Goal: Transaction & Acquisition: Purchase product/service

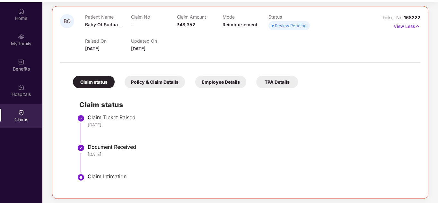
scroll to position [36, 0]
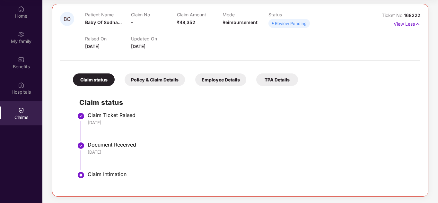
click at [162, 82] on div "Policy & Claim Details" at bounding box center [155, 80] width 60 height 13
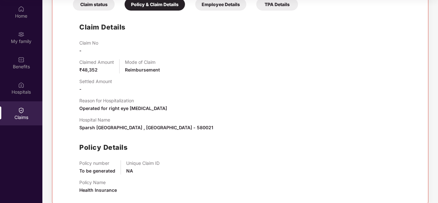
scroll to position [160, 0]
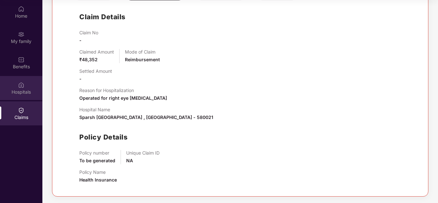
click at [26, 90] on div "Hospitals" at bounding box center [21, 92] width 42 height 6
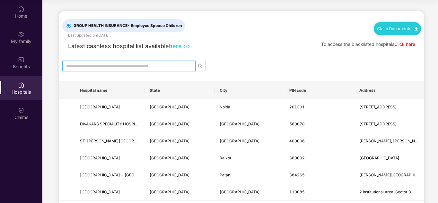
click at [169, 68] on input "text" at bounding box center [126, 66] width 121 height 7
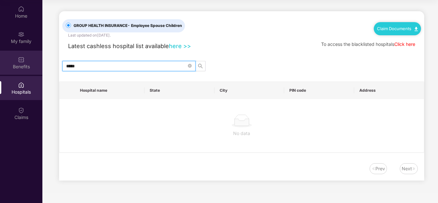
drag, startPoint x: 101, startPoint y: 67, endPoint x: 32, endPoint y: 74, distance: 68.8
click at [32, 74] on div "Home My family Benefits Hospitals Claims GROUP HEALTH INSURANCE - Employee Spou…" at bounding box center [219, 101] width 438 height 203
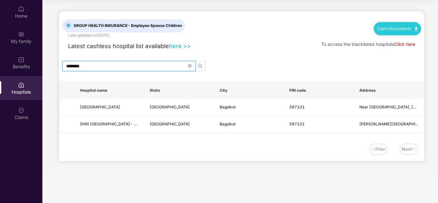
drag, startPoint x: 109, startPoint y: 63, endPoint x: 59, endPoint y: 63, distance: 49.5
click at [59, 63] on div "********" at bounding box center [241, 66] width 365 height 10
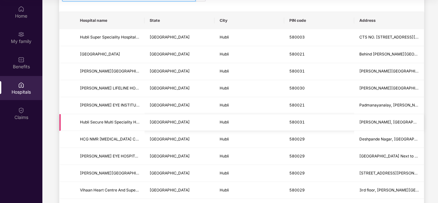
scroll to position [59, 0]
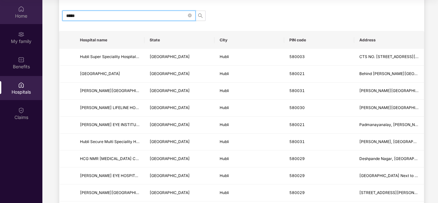
drag, startPoint x: 97, startPoint y: 6, endPoint x: 14, endPoint y: 6, distance: 82.6
click at [14, 6] on div "Home My family Benefits Hospitals Claims GROUP HEALTH INSURANCE - Employee Spou…" at bounding box center [219, 101] width 438 height 203
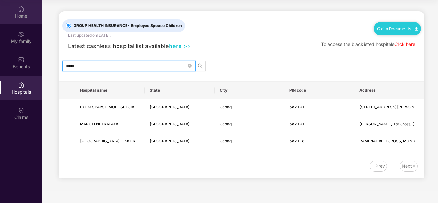
scroll to position [0, 0]
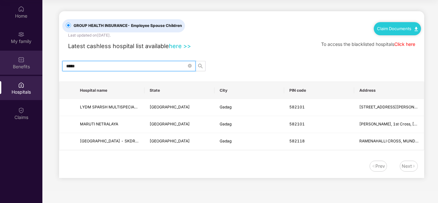
drag, startPoint x: 100, startPoint y: 67, endPoint x: 16, endPoint y: 67, distance: 83.9
click at [16, 67] on div "Home My family Benefits Hospitals Claims GROUP HEALTH INSURANCE - Employee Spou…" at bounding box center [219, 101] width 438 height 203
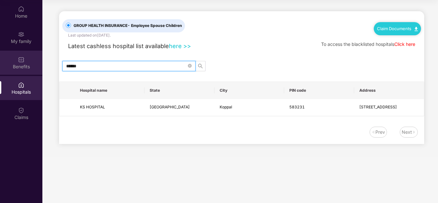
drag, startPoint x: 106, startPoint y: 67, endPoint x: 32, endPoint y: 67, distance: 73.3
click at [32, 67] on div "Home My family Benefits Hospitals Claims GROUP HEALTH INSURANCE - Employee Spou…" at bounding box center [219, 101] width 438 height 203
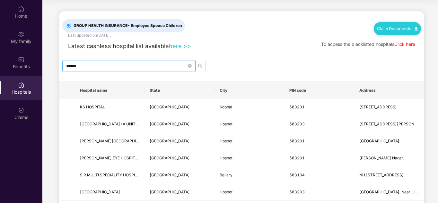
type input "******"
click at [401, 44] on link "Click here" at bounding box center [405, 43] width 21 height 5
click at [408, 43] on link "Click here" at bounding box center [405, 43] width 21 height 5
click at [395, 31] on link "Claim Documents" at bounding box center [397, 28] width 41 height 5
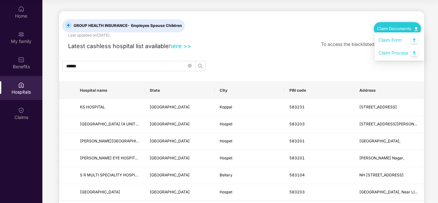
click at [417, 53] on link "Claim Process" at bounding box center [400, 53] width 42 height 14
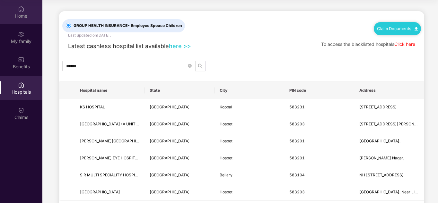
click at [23, 12] on img at bounding box center [21, 9] width 6 height 6
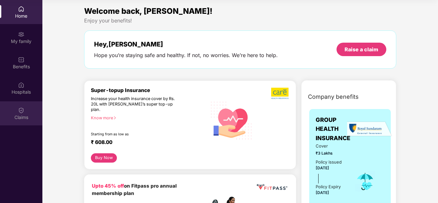
click at [22, 116] on div "Claims" at bounding box center [21, 117] width 42 height 6
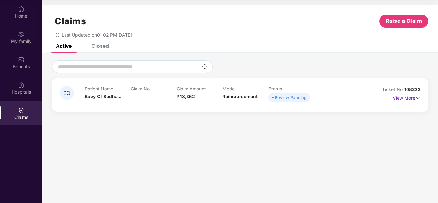
click at [301, 98] on div "Review Pending" at bounding box center [291, 97] width 32 height 6
click at [410, 98] on p "View More" at bounding box center [407, 97] width 28 height 9
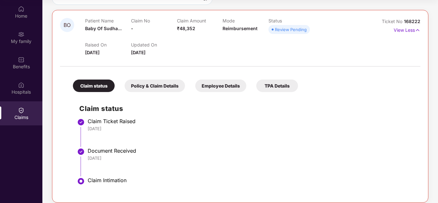
scroll to position [75, 0]
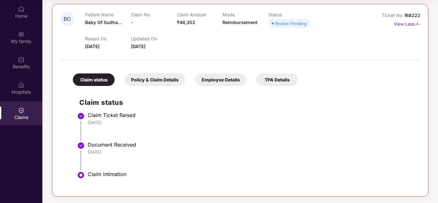
click at [225, 81] on div "Employee Details" at bounding box center [220, 80] width 51 height 13
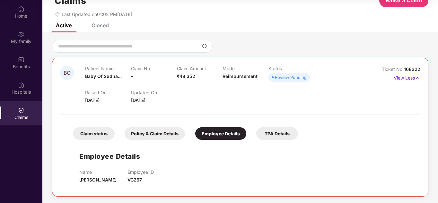
click at [269, 137] on div "TPA Details" at bounding box center [277, 134] width 42 height 13
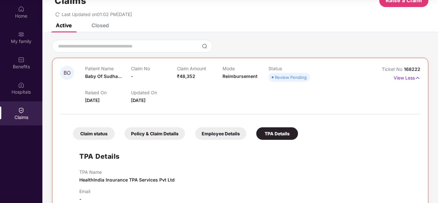
scroll to position [35, 0]
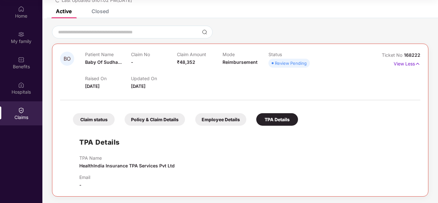
click at [218, 126] on div "Claim status Policy & Claim Details Employee Details TPA Details TPA Details TP…" at bounding box center [240, 146] width 361 height 85
click at [218, 121] on div "Employee Details" at bounding box center [220, 119] width 51 height 13
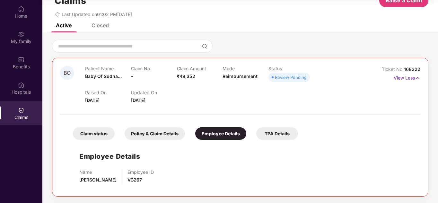
click at [150, 133] on div "Policy & Claim Details" at bounding box center [155, 134] width 60 height 13
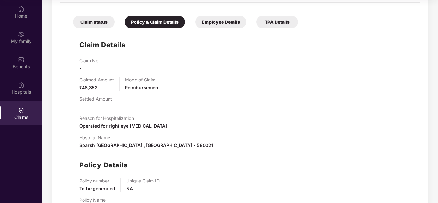
scroll to position [139, 0]
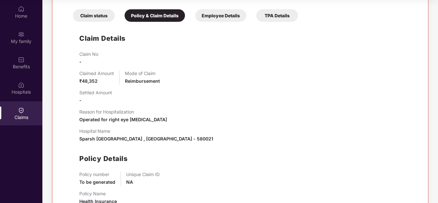
click at [95, 13] on div "Claim status" at bounding box center [94, 15] width 42 height 13
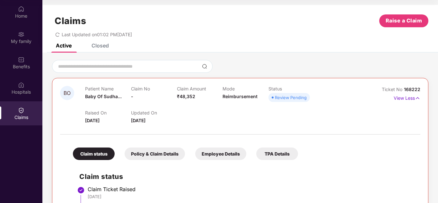
scroll to position [0, 0]
click at [103, 44] on div "Closed" at bounding box center [100, 46] width 17 height 6
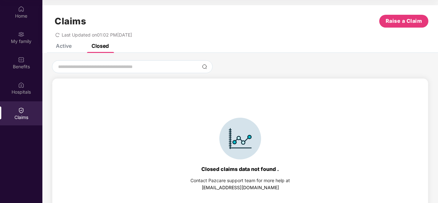
click at [65, 48] on div "Active" at bounding box center [64, 46] width 16 height 6
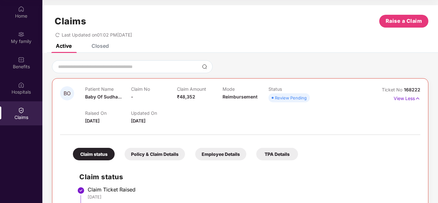
click at [109, 47] on div "Closed" at bounding box center [100, 46] width 17 height 6
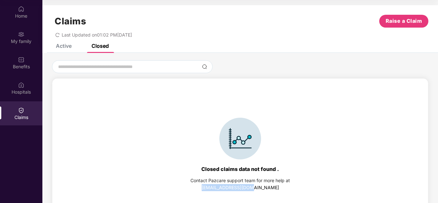
drag, startPoint x: 214, startPoint y: 187, endPoint x: 266, endPoint y: 190, distance: 51.8
click at [266, 190] on div "Contact Pazcare support team for more help at [EMAIL_ADDRESS][DOMAIN_NAME]" at bounding box center [241, 184] width 100 height 14
copy link "[EMAIL_ADDRESS][DOMAIN_NAME]"
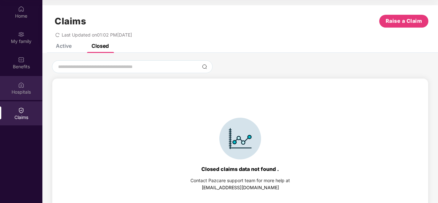
click at [20, 91] on div "Hospitals" at bounding box center [21, 92] width 42 height 6
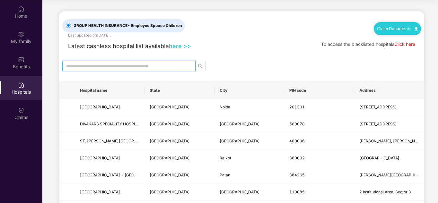
click at [181, 67] on input "text" at bounding box center [126, 66] width 121 height 7
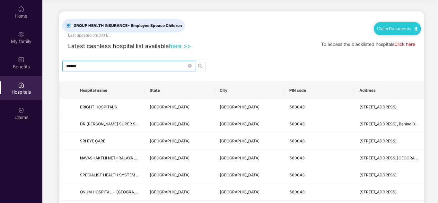
click at [200, 66] on icon "search" at bounding box center [200, 66] width 5 height 5
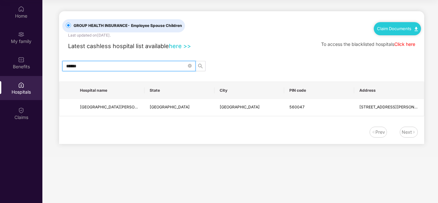
drag, startPoint x: 96, startPoint y: 66, endPoint x: 48, endPoint y: 67, distance: 48.2
click at [48, 67] on main "GROUP HEALTH INSURANCE - Employee Spouse Children Last updated on [DATE] . Clai…" at bounding box center [240, 78] width 396 height 157
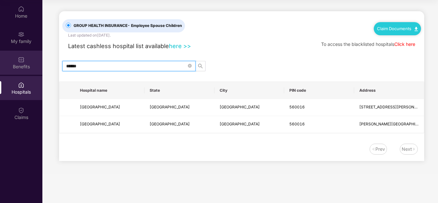
type input "******"
click at [20, 64] on div "Benefits" at bounding box center [21, 67] width 42 height 6
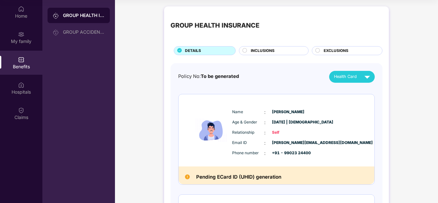
click at [271, 55] on div "INCLUSIONS" at bounding box center [274, 50] width 70 height 9
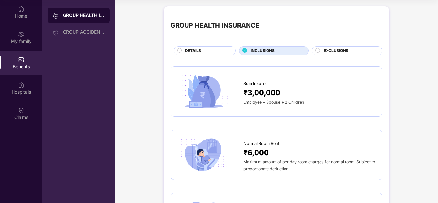
click at [272, 52] on span "INCLUSIONS" at bounding box center [263, 51] width 24 height 6
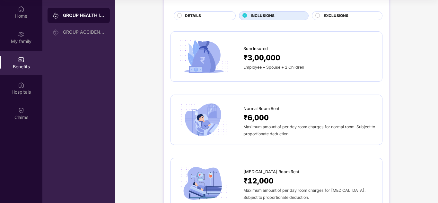
scroll to position [64, 0]
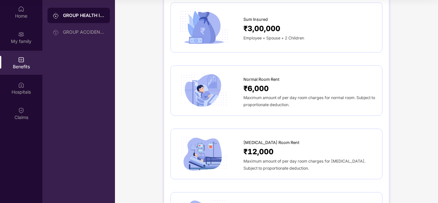
click at [292, 80] on div "Normal Room Rent" at bounding box center [310, 78] width 132 height 10
click at [284, 91] on div "₹6,000" at bounding box center [310, 89] width 132 height 12
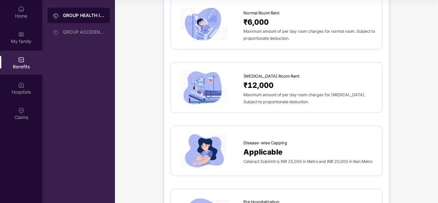
scroll to position [129, 0]
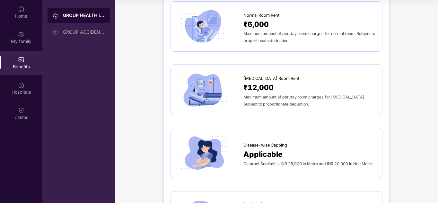
click at [276, 35] on span "Maximum amount of per day room charges for normal room. Subject to proportionat…" at bounding box center [310, 37] width 132 height 12
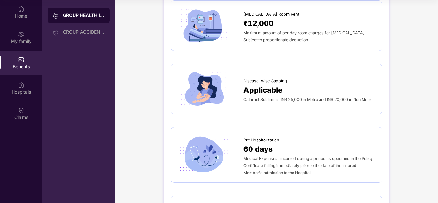
scroll to position [225, 0]
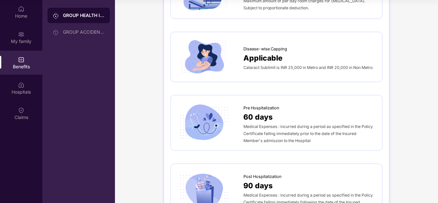
click at [283, 67] on span "Cataract Sublimit is INR 25,000 in Metro and INR 20,000 in Non Metro" at bounding box center [308, 67] width 129 height 5
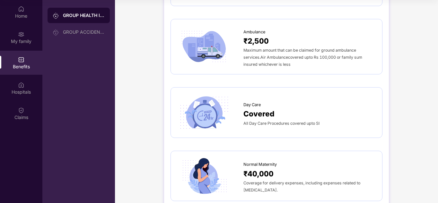
scroll to position [450, 0]
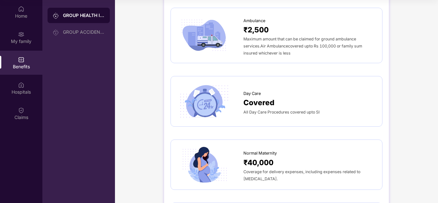
click at [285, 113] on span "All Day Care Procedures covered upto SI" at bounding box center [282, 112] width 76 height 5
click at [262, 105] on span "Covered" at bounding box center [259, 103] width 31 height 12
click at [210, 104] on img at bounding box center [203, 101] width 53 height 37
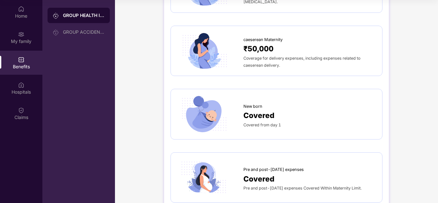
scroll to position [643, 0]
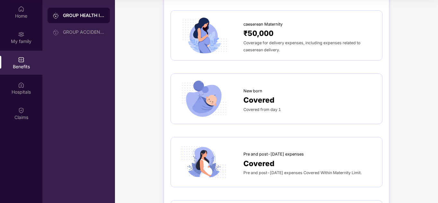
click at [263, 110] on span "Covered from day 1" at bounding box center [263, 109] width 38 height 5
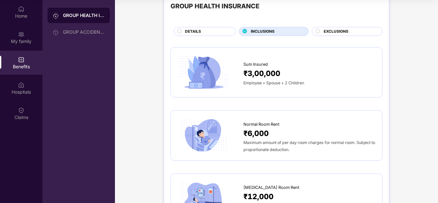
scroll to position [0, 0]
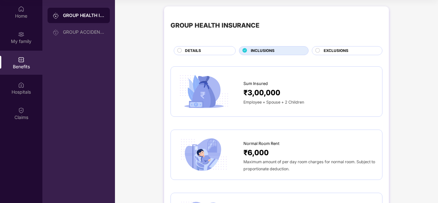
click at [328, 49] on span "EXCLUSIONS" at bounding box center [336, 51] width 25 height 6
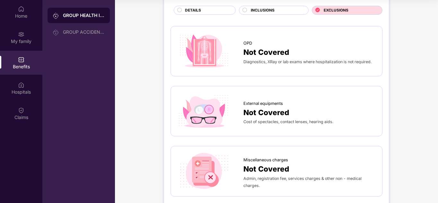
scroll to position [8, 0]
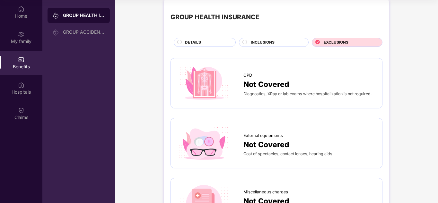
click at [210, 38] on div "GROUP HEALTH INSURANCE DETAILS INCLUSIONS EXCLUSIONS" at bounding box center [277, 25] width 212 height 42
click at [206, 45] on div "DETAILS" at bounding box center [207, 43] width 50 height 7
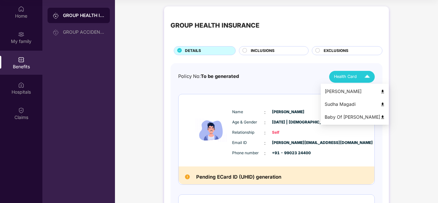
click at [369, 80] on img at bounding box center [367, 76] width 11 height 11
click at [346, 118] on div "Baby Of [PERSON_NAME]" at bounding box center [355, 117] width 60 height 7
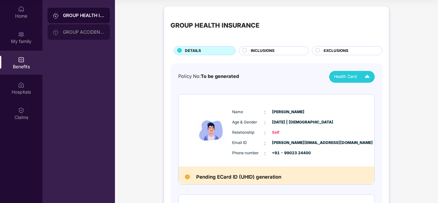
click at [85, 28] on div "GROUP ACCIDENTAL INSURANCE" at bounding box center [79, 31] width 62 height 15
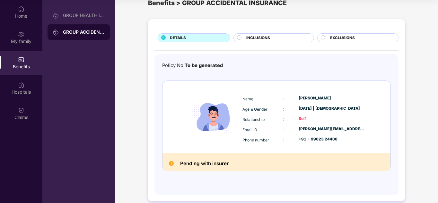
scroll to position [23, 0]
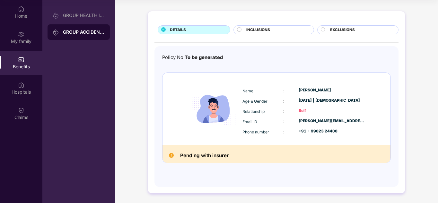
click at [214, 157] on h2 "Pending with insurer" at bounding box center [204, 156] width 49 height 8
click at [282, 117] on div "Name : [PERSON_NAME] Age & Gender : [DATE] | [DEMOGRAPHIC_DATA] Relationship : …" at bounding box center [304, 111] width 126 height 55
click at [310, 95] on div "Name : [PERSON_NAME] Age & Gender : [DATE] | [DEMOGRAPHIC_DATA] Relationship : …" at bounding box center [304, 111] width 126 height 55
click at [264, 142] on div "Name : [PERSON_NAME] Age & Gender : [DATE] | [DEMOGRAPHIC_DATA] Relationship : …" at bounding box center [277, 109] width 228 height 72
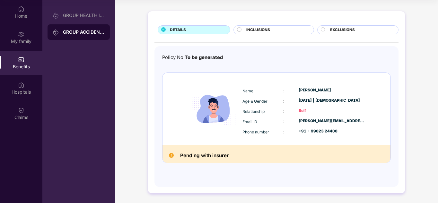
click at [255, 114] on div "Relationship" at bounding box center [263, 111] width 41 height 7
click at [278, 150] on div "Pending with insurer" at bounding box center [277, 154] width 228 height 18
click at [278, 152] on div "Pending with insurer" at bounding box center [277, 154] width 228 height 18
click at [210, 157] on h2 "Pending with insurer" at bounding box center [204, 156] width 49 height 8
click at [90, 15] on div "GROUP HEALTH INSURANCE" at bounding box center [84, 15] width 42 height 5
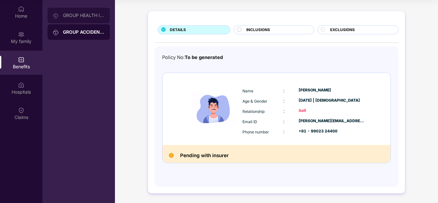
scroll to position [0, 0]
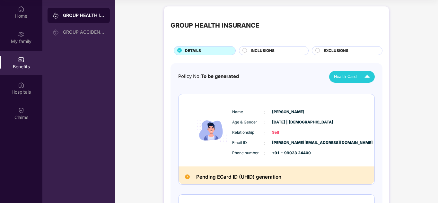
click at [345, 78] on span "Health Card" at bounding box center [345, 77] width 23 height 6
click at [24, 36] on img at bounding box center [21, 34] width 6 height 6
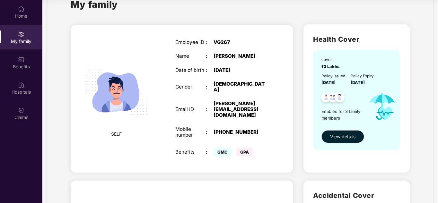
scroll to position [32, 0]
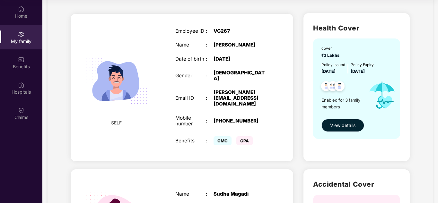
click at [349, 127] on span "View details" at bounding box center [342, 125] width 25 height 7
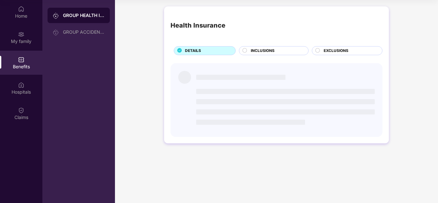
scroll to position [0, 0]
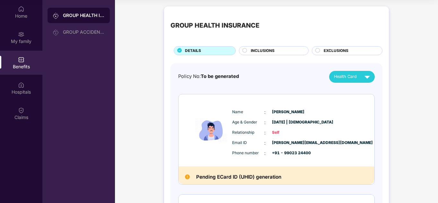
click at [61, 16] on div at bounding box center [58, 15] width 10 height 7
click at [22, 41] on div "My family" at bounding box center [21, 41] width 42 height 6
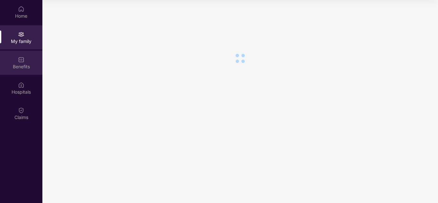
click at [22, 59] on img at bounding box center [21, 60] width 6 height 6
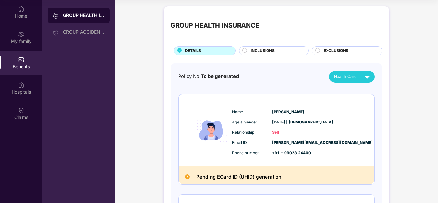
click at [25, 64] on div "Benefits" at bounding box center [21, 67] width 42 height 6
click at [19, 45] on div "My family" at bounding box center [21, 37] width 42 height 24
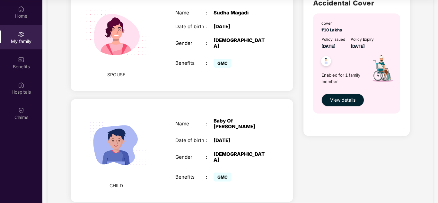
scroll to position [225, 0]
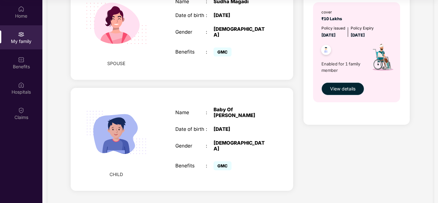
click at [352, 87] on span "View details" at bounding box center [342, 88] width 25 height 7
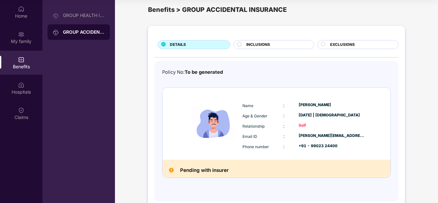
scroll to position [0, 0]
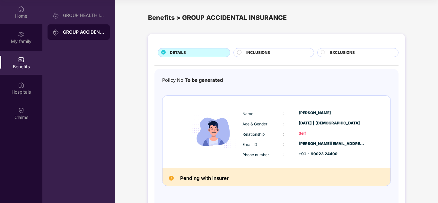
click at [19, 11] on img at bounding box center [21, 9] width 6 height 6
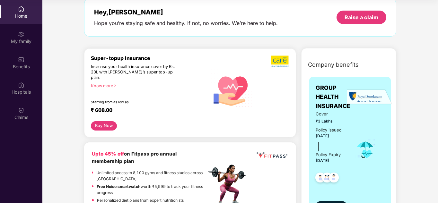
scroll to position [64, 0]
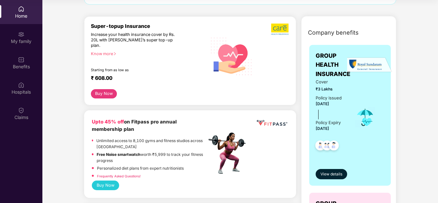
drag, startPoint x: 122, startPoint y: 149, endPoint x: 121, endPoint y: 155, distance: 5.6
click at [123, 152] on strong "Free Noise smartwatch" at bounding box center [119, 154] width 44 height 5
click at [109, 181] on button "Buy Now" at bounding box center [105, 186] width 27 height 10
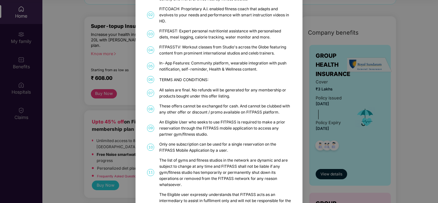
scroll to position [0, 0]
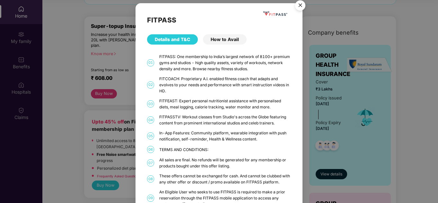
click at [218, 36] on div "How to Avail" at bounding box center [225, 39] width 44 height 10
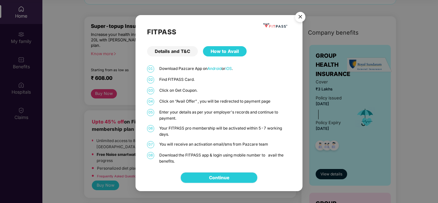
click at [215, 176] on link "Continue" at bounding box center [219, 178] width 20 height 7
click at [303, 17] on img "Close" at bounding box center [300, 18] width 18 height 18
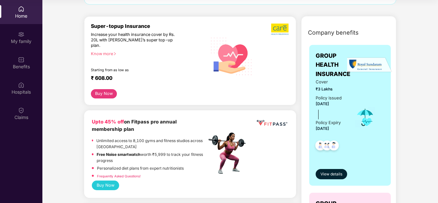
click at [366, 89] on div "Cover ₹3 Lakhs Policy issued [DATE] Policy Expiry [DATE]" at bounding box center [350, 118] width 69 height 78
click at [338, 177] on span "View details" at bounding box center [332, 175] width 22 height 6
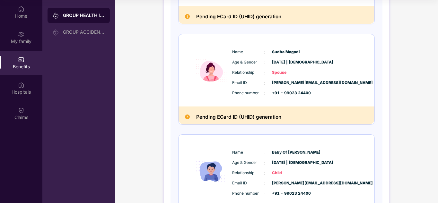
scroll to position [223, 0]
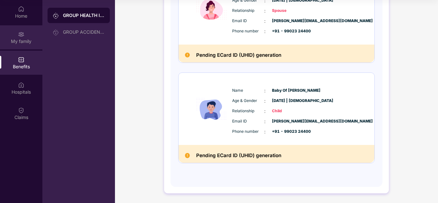
click at [17, 36] on div "My family" at bounding box center [21, 37] width 42 height 24
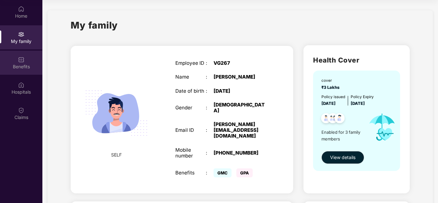
click at [22, 62] on img at bounding box center [21, 60] width 6 height 6
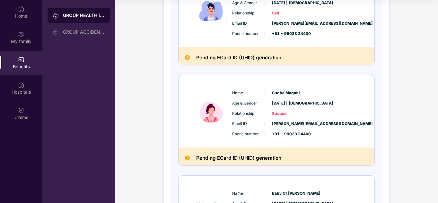
scroll to position [161, 0]
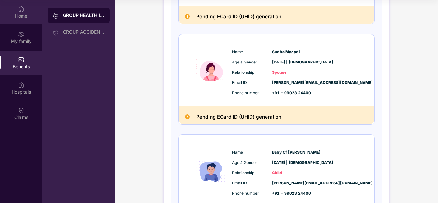
click at [18, 11] on img at bounding box center [21, 9] width 6 height 6
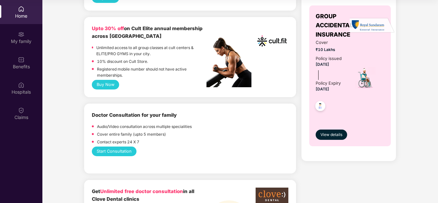
scroll to position [251, 0]
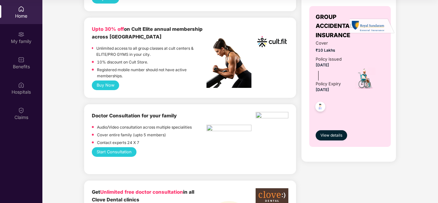
click at [112, 81] on button "Buy Now" at bounding box center [105, 86] width 27 height 10
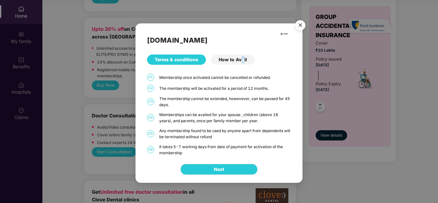
click at [243, 60] on div "How to Avail" at bounding box center [233, 60] width 44 height 10
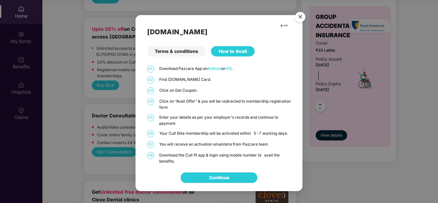
click at [175, 52] on div "Terms & conditions" at bounding box center [176, 51] width 59 height 10
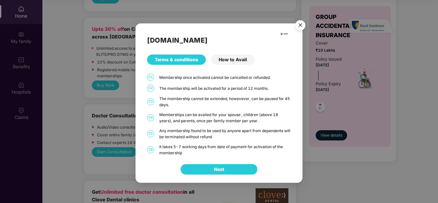
click at [210, 173] on button "Next" at bounding box center [219, 169] width 77 height 11
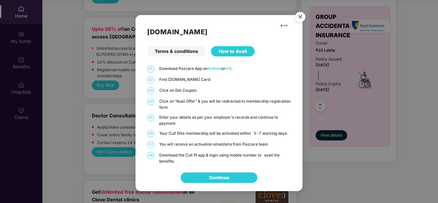
click at [212, 177] on link "Continue" at bounding box center [219, 178] width 20 height 7
click at [302, 19] on img "Close" at bounding box center [300, 18] width 18 height 18
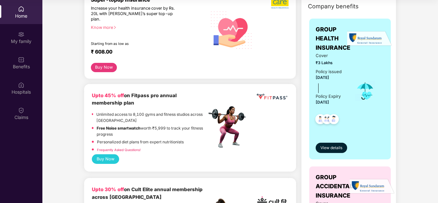
scroll to position [58, 0]
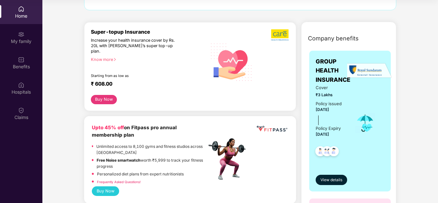
click at [192, 81] on div "₹ 608.00" at bounding box center [146, 85] width 110 height 8
click at [100, 57] on div "Know more" at bounding box center [147, 59] width 112 height 4
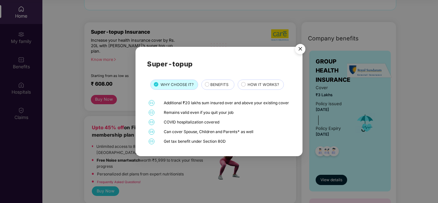
click at [215, 82] on span "BENEFITS" at bounding box center [219, 85] width 18 height 6
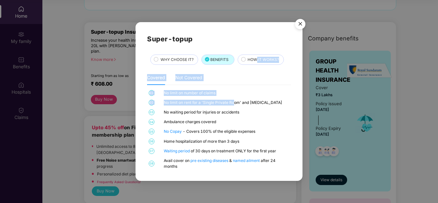
drag, startPoint x: 255, startPoint y: 58, endPoint x: 232, endPoint y: 104, distance: 50.4
click at [234, 102] on div "Super-topup WHY CHOOSE IT? BENEFITS HOW IT WORKS? Covered Not Covered 01 No lim…" at bounding box center [219, 102] width 144 height 136
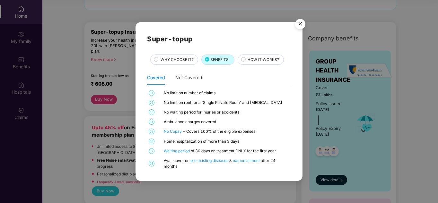
click at [267, 115] on div "No waiting period for injuries or accidents" at bounding box center [227, 113] width 126 height 6
click at [249, 132] on div "No Copay - Covers 100% of the eligible expenses" at bounding box center [227, 132] width 126 height 6
click at [194, 139] on div "Home hospitalization of more than 3 days" at bounding box center [227, 142] width 126 height 6
drag, startPoint x: 164, startPoint y: 142, endPoint x: 231, endPoint y: 143, distance: 67.8
click at [231, 143] on div "Home hospitalization of more than 3 days" at bounding box center [227, 142] width 126 height 6
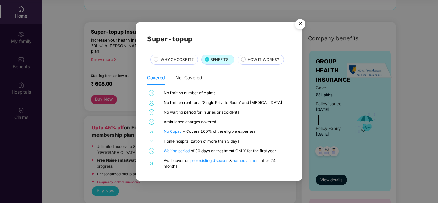
click at [253, 61] on span "HOW IT WORKS?" at bounding box center [263, 60] width 31 height 6
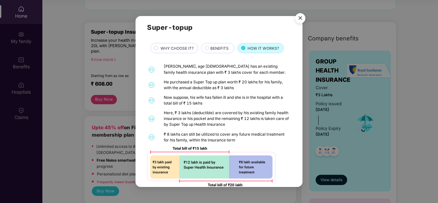
scroll to position [0, 0]
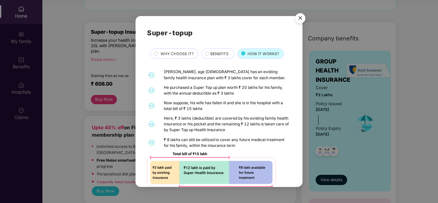
drag, startPoint x: 213, startPoint y: 54, endPoint x: 177, endPoint y: 48, distance: 36.1
click at [208, 52] on div "BENEFITS" at bounding box center [219, 54] width 24 height 7
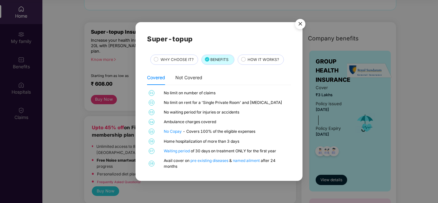
click at [177, 56] on div "WHY CHOOSE IT?" at bounding box center [174, 60] width 48 height 10
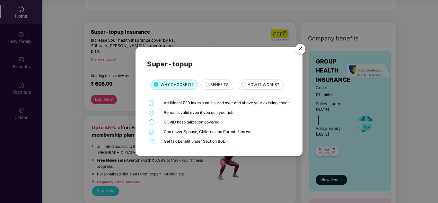
click at [298, 47] on img "Close" at bounding box center [300, 50] width 18 height 18
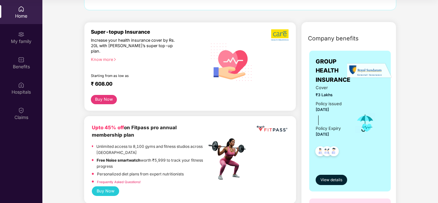
click at [115, 97] on button "Buy Now" at bounding box center [104, 99] width 26 height 9
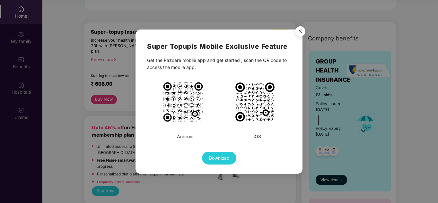
click at [303, 31] on img "Close" at bounding box center [300, 32] width 18 height 18
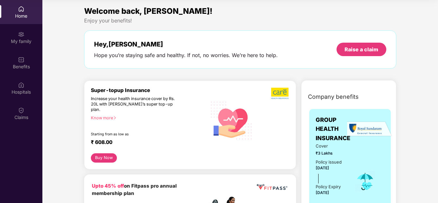
click at [23, 13] on div "Home" at bounding box center [21, 16] width 42 height 6
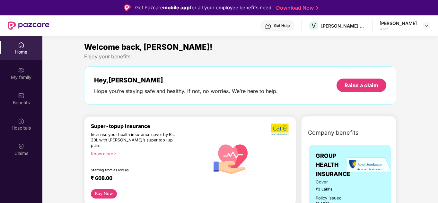
click at [395, 28] on div "User" at bounding box center [398, 28] width 37 height 5
click at [420, 28] on div "[PERSON_NAME] Tumbada User" at bounding box center [405, 25] width 51 height 11
click at [426, 27] on img at bounding box center [426, 25] width 5 height 5
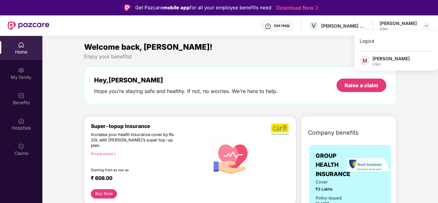
click at [394, 59] on div "[PERSON_NAME]" at bounding box center [391, 59] width 37 height 6
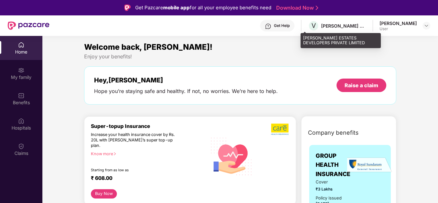
click at [332, 26] on div "[PERSON_NAME] ESTATES DEVELOPERS PRIVATE LIMITED" at bounding box center [343, 26] width 45 height 6
click at [323, 25] on div "[PERSON_NAME] ESTATES DEVELOPERS PRIVATE LIMITED" at bounding box center [343, 26] width 45 height 6
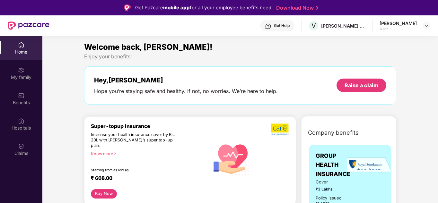
click at [274, 24] on div "Get Help" at bounding box center [282, 25] width 16 height 5
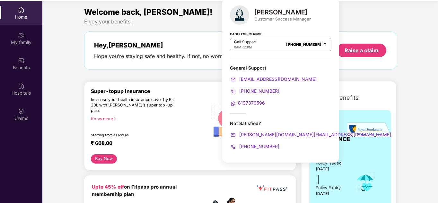
scroll to position [36, 0]
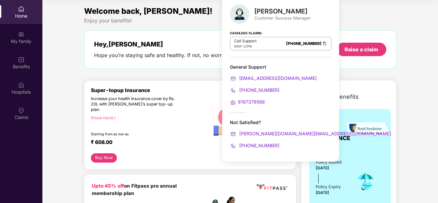
click at [253, 103] on span "8197379596" at bounding box center [251, 101] width 27 height 5
